Goal: Task Accomplishment & Management: Manage account settings

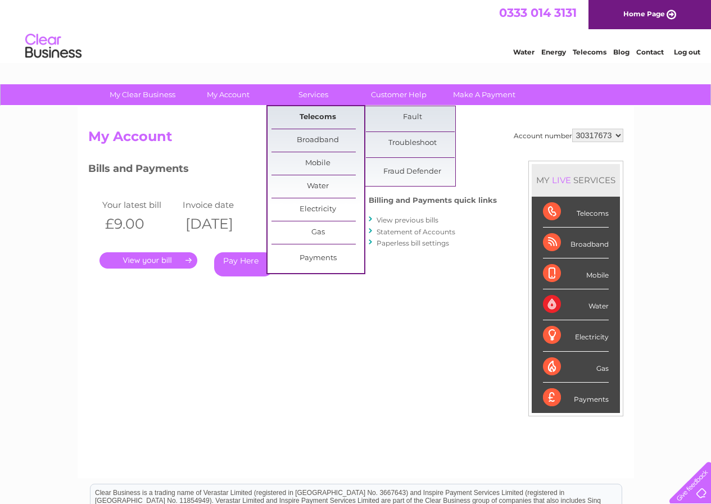
click at [311, 113] on link "Telecoms" at bounding box center [318, 117] width 93 height 22
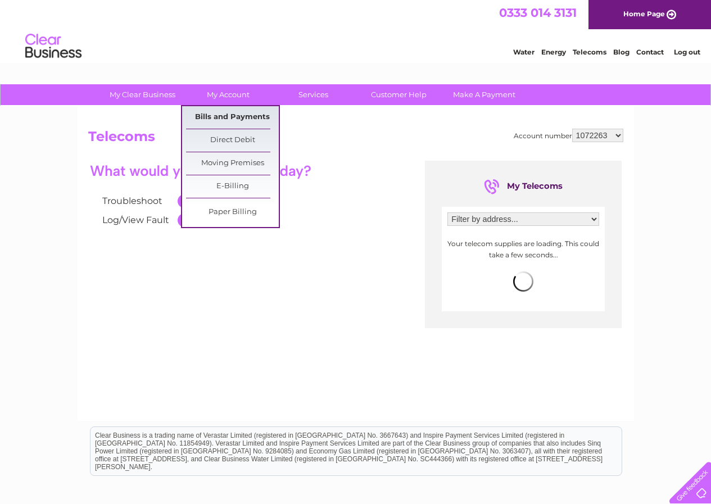
click at [223, 116] on link "Bills and Payments" at bounding box center [232, 117] width 93 height 22
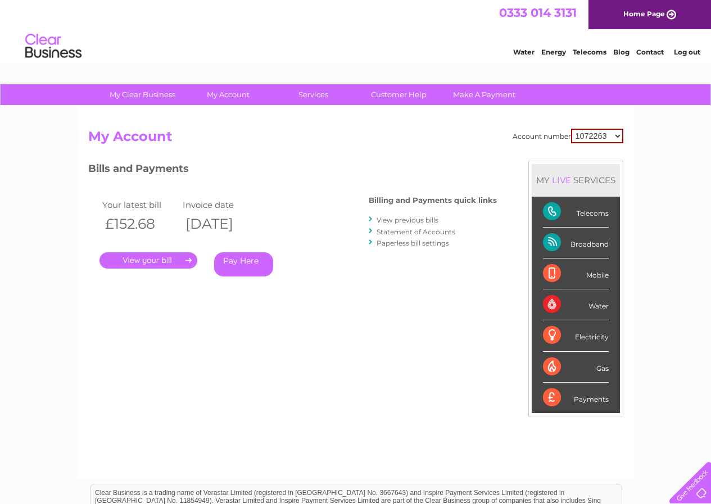
click at [132, 259] on link "." at bounding box center [149, 261] width 98 height 16
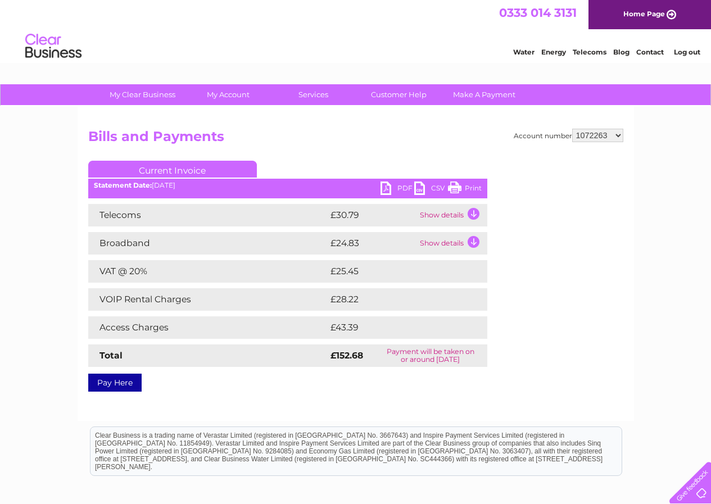
click at [474, 211] on td "Show details" at bounding box center [452, 215] width 70 height 22
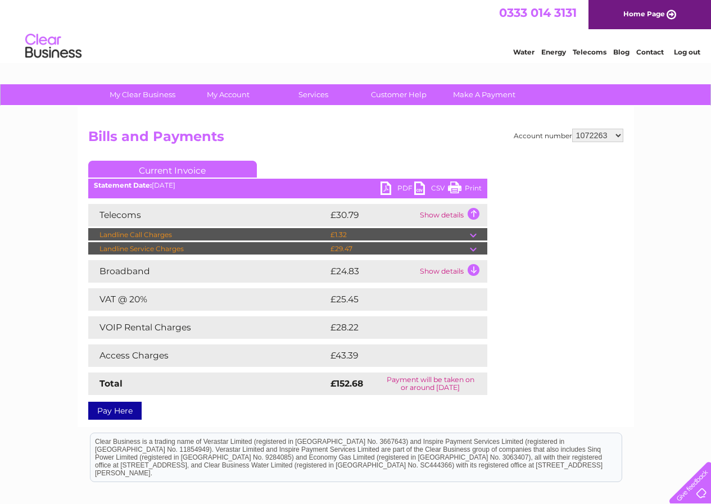
click at [469, 190] on link "Print" at bounding box center [465, 190] width 34 height 16
click at [404, 188] on link "PDF" at bounding box center [398, 190] width 34 height 16
click at [681, 49] on link "Log out" at bounding box center [687, 52] width 26 height 8
